Goal: Information Seeking & Learning: Find specific fact

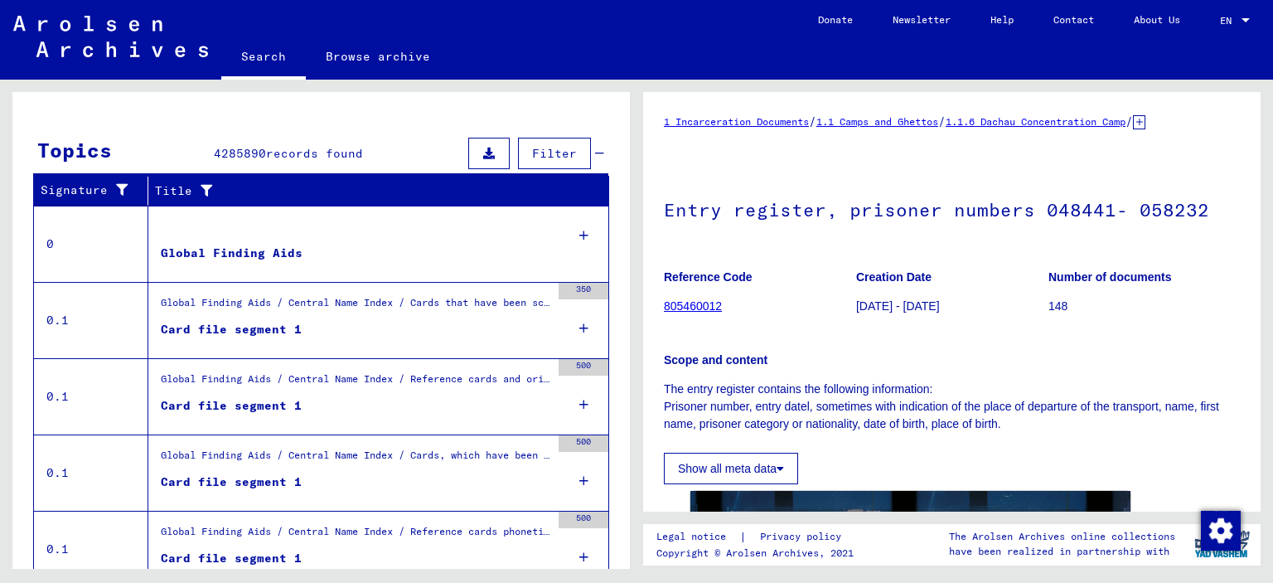
scroll to position [321, 0]
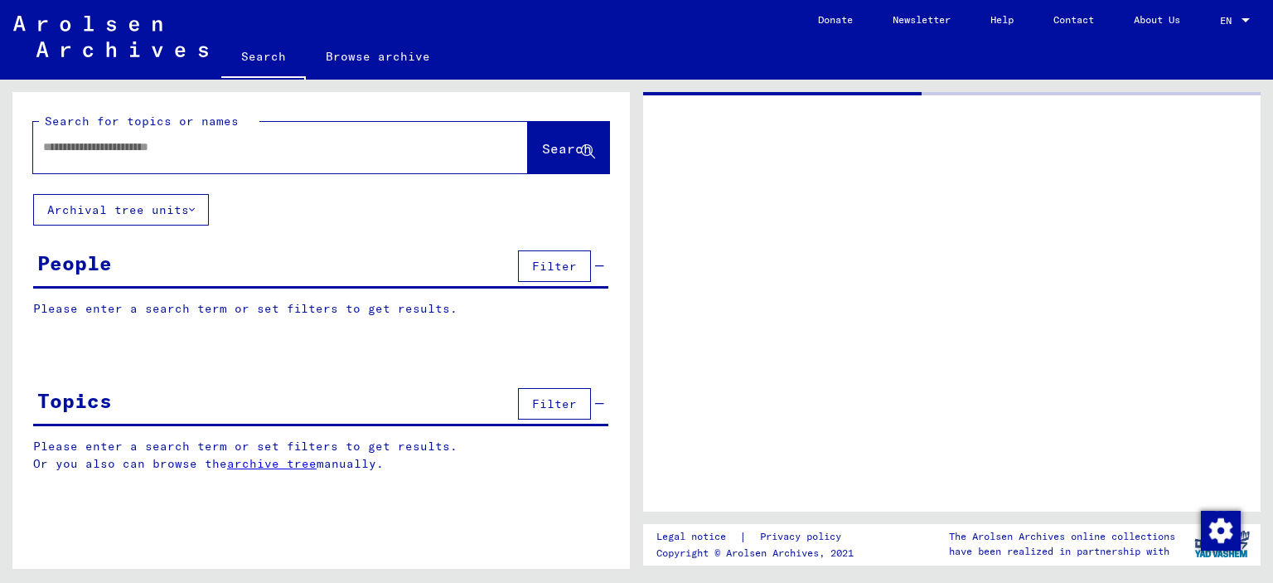
type input "*********"
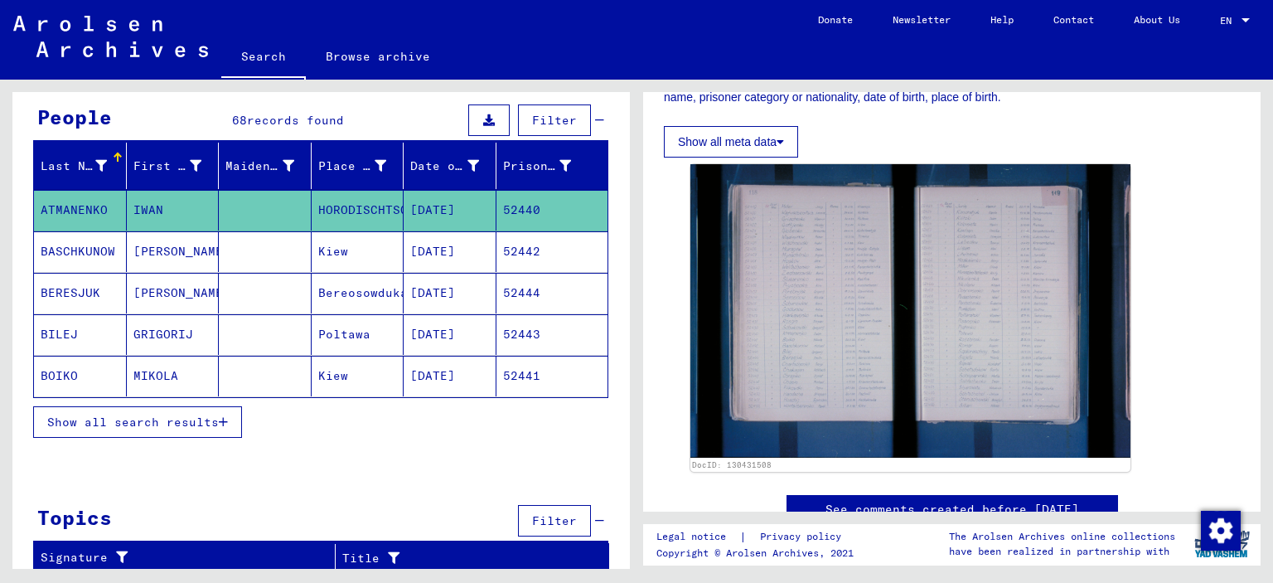
scroll to position [145, 0]
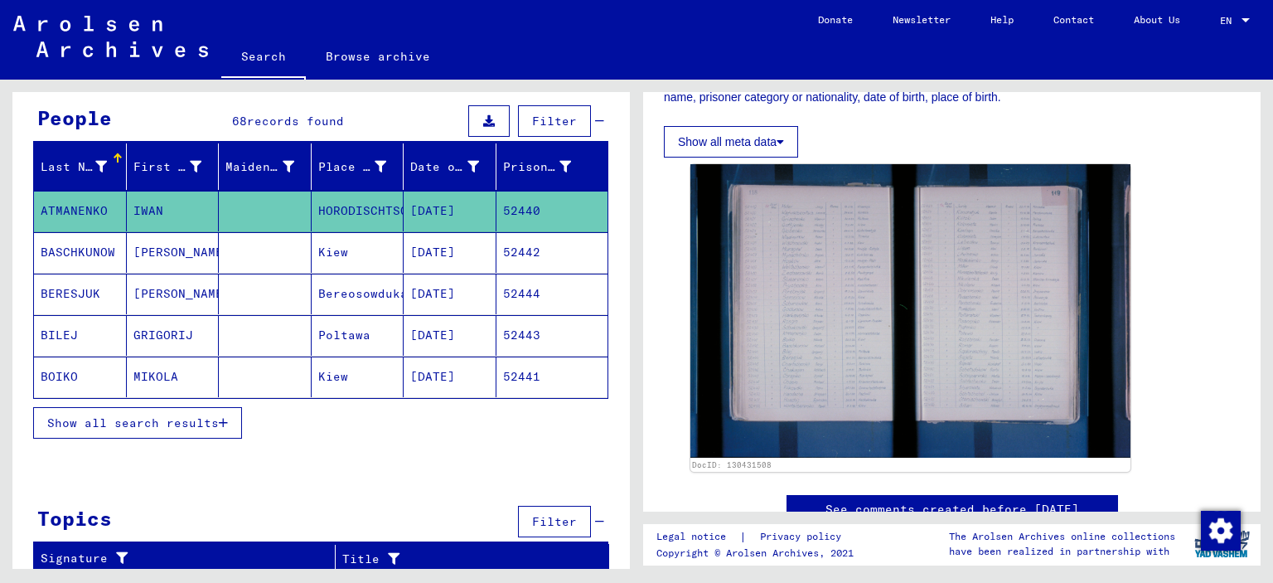
click at [189, 419] on span "Show all search results" at bounding box center [133, 422] width 172 height 15
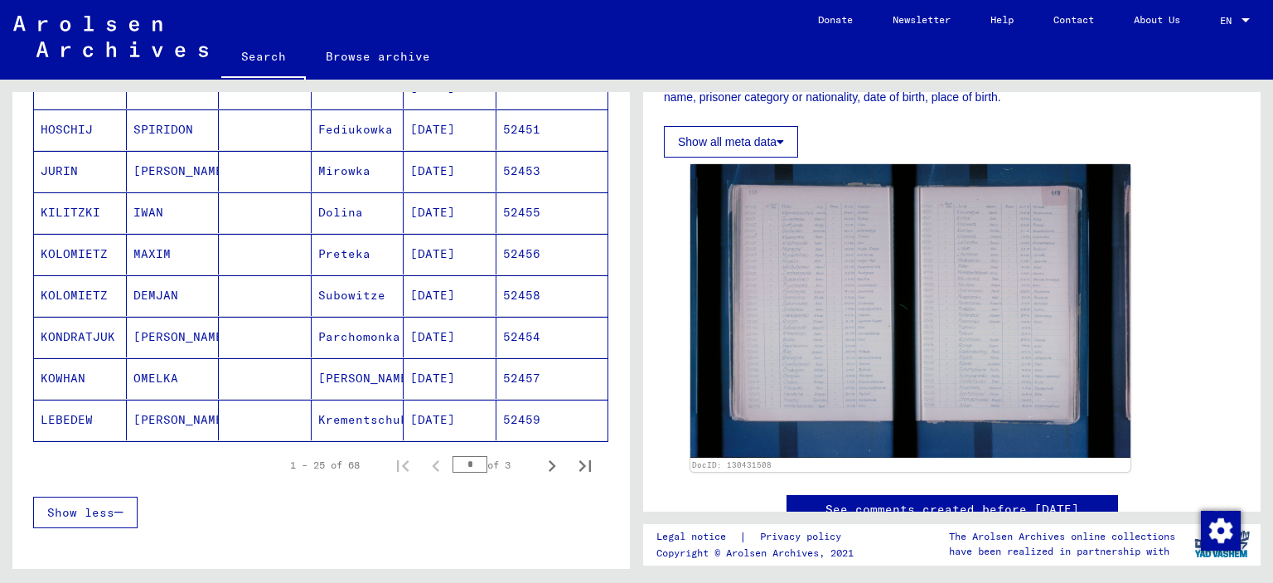
scroll to position [933, 0]
click at [540, 452] on icon "Next page" at bounding box center [551, 463] width 23 height 23
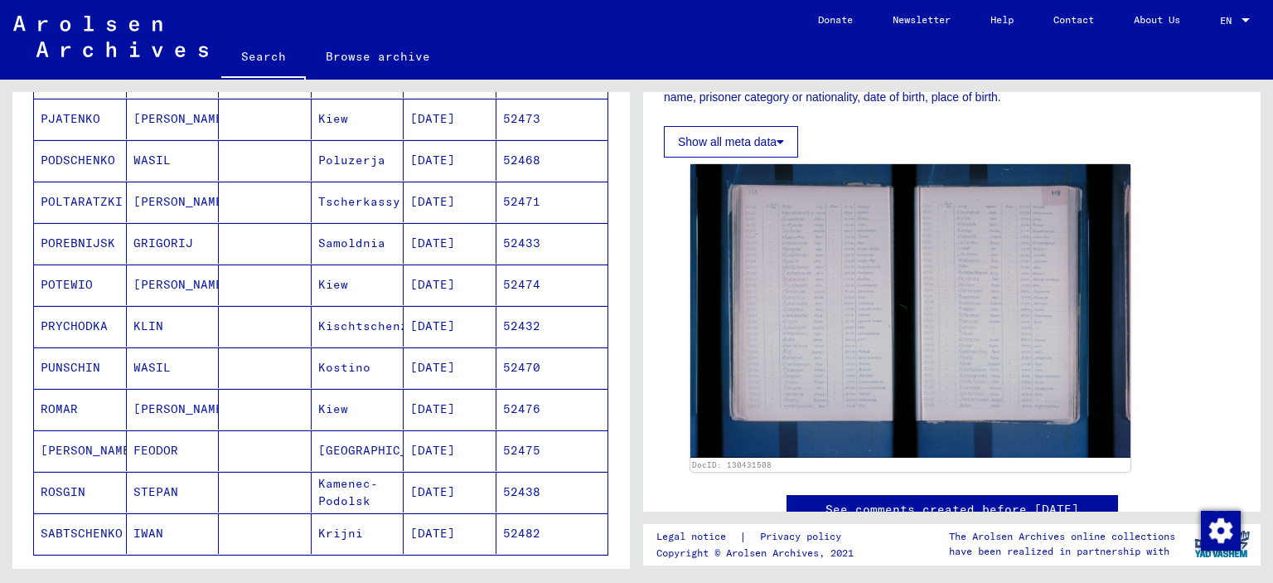
scroll to position [1001, 0]
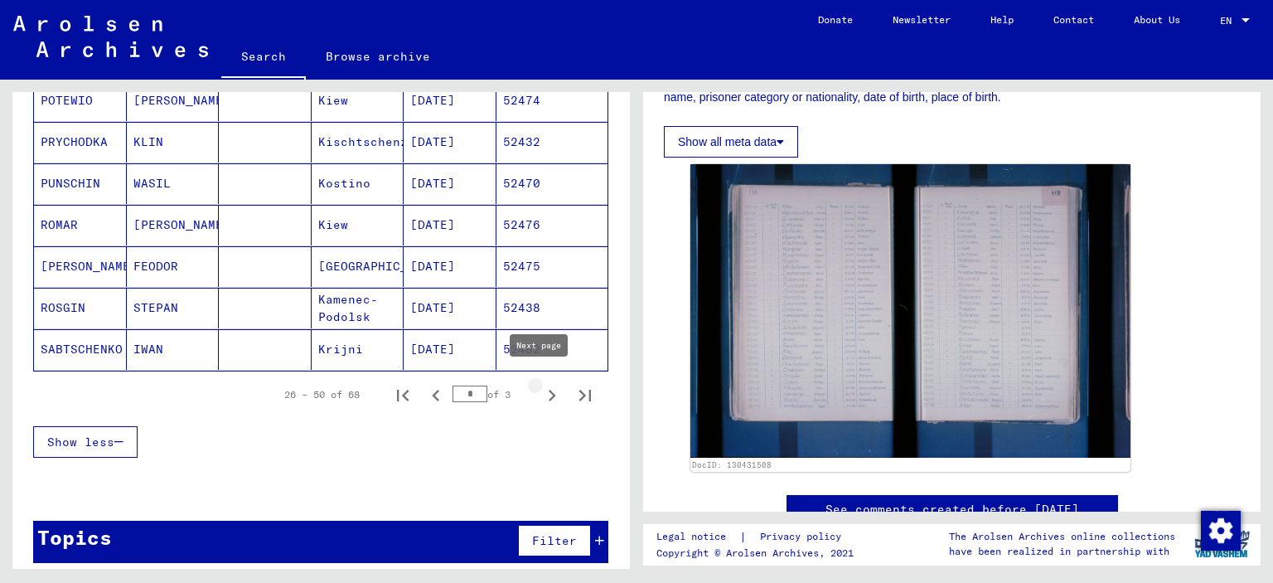
click at [540, 385] on icon "Next page" at bounding box center [551, 395] width 23 height 23
type input "*"
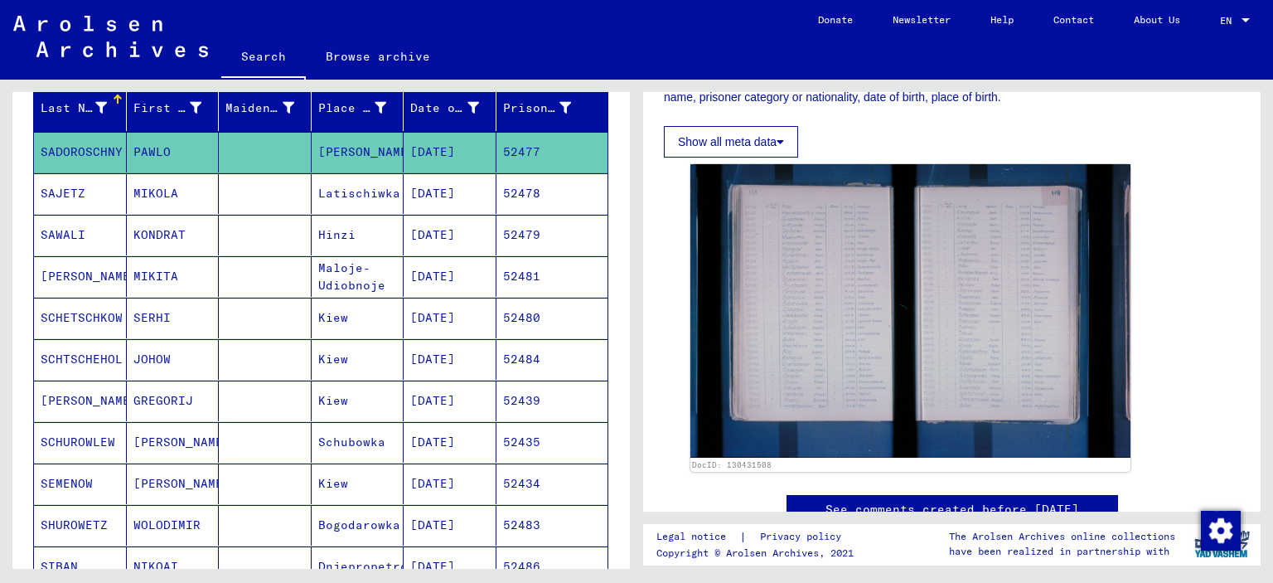
scroll to position [0, 0]
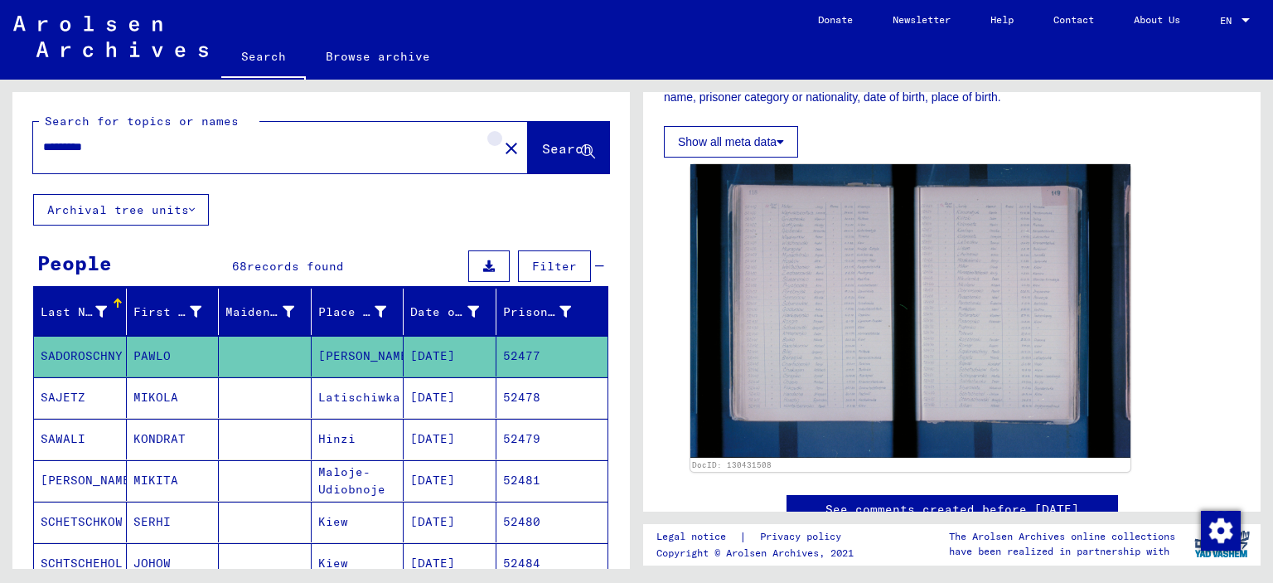
click at [501, 152] on mat-icon "close" at bounding box center [511, 148] width 20 height 20
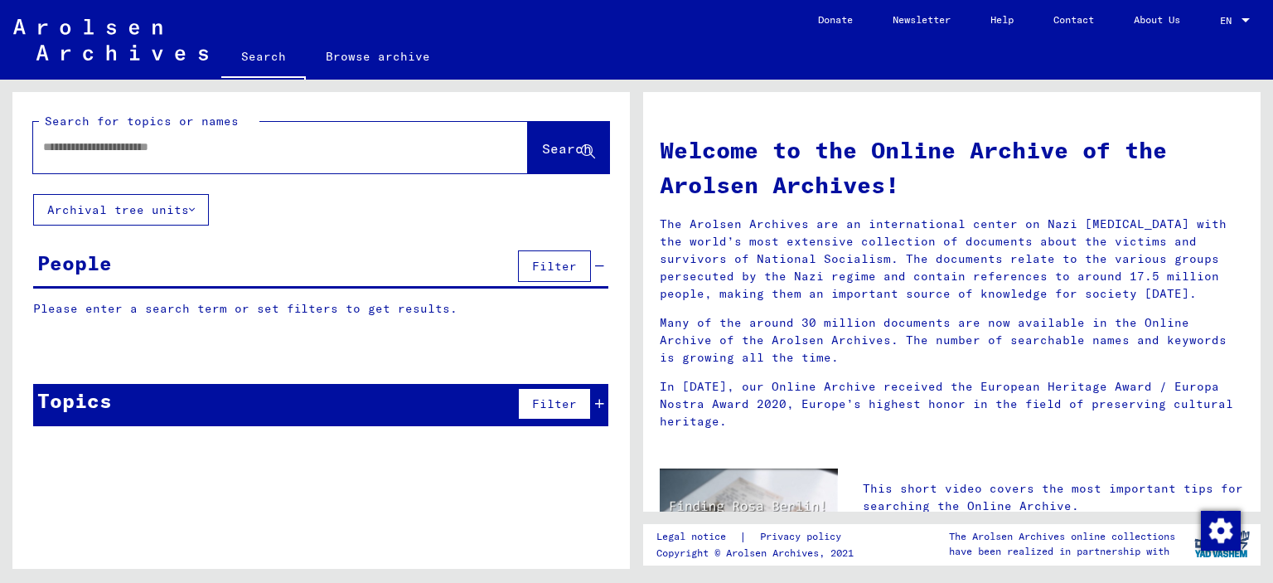
click at [97, 27] on img at bounding box center [110, 39] width 195 height 41
